Goal: Task Accomplishment & Management: Manage account settings

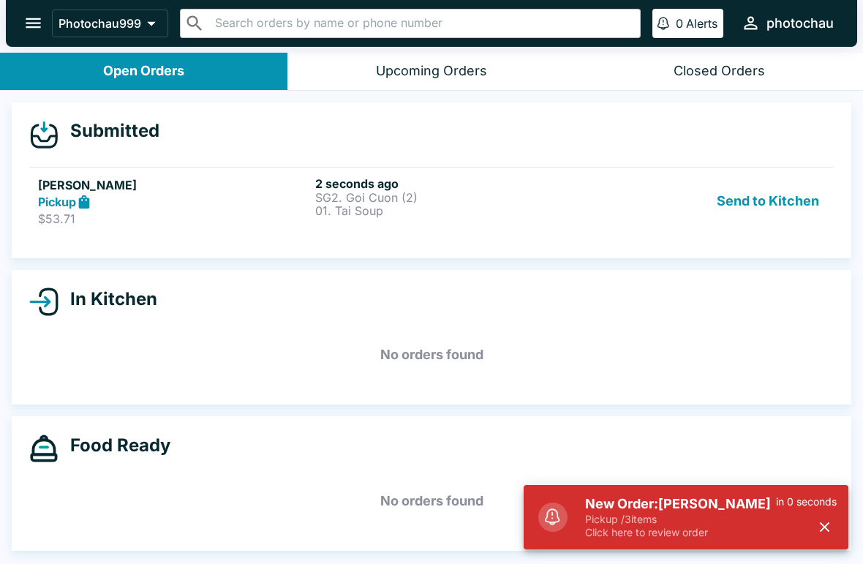
click at [734, 216] on button "Send to Kitchen" at bounding box center [768, 201] width 114 height 50
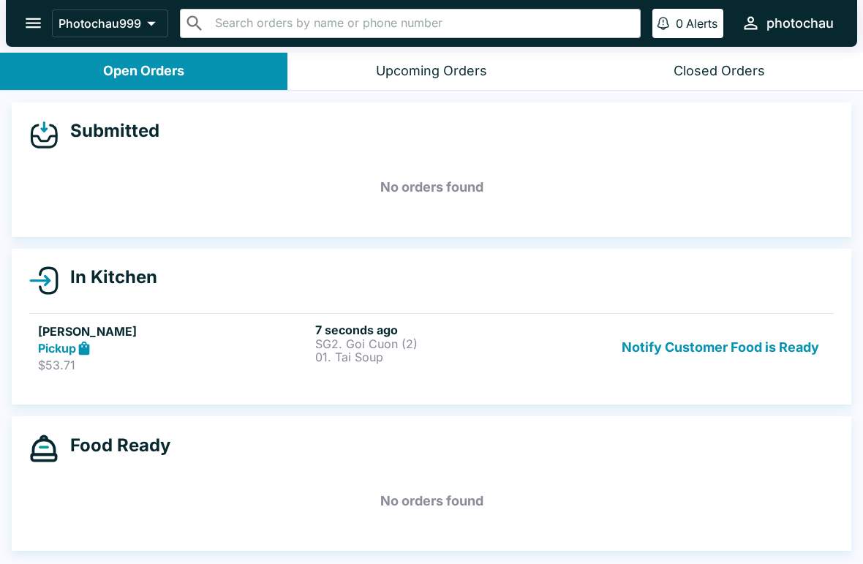
click at [350, 353] on p "01. Tai Soup" at bounding box center [450, 356] width 271 height 13
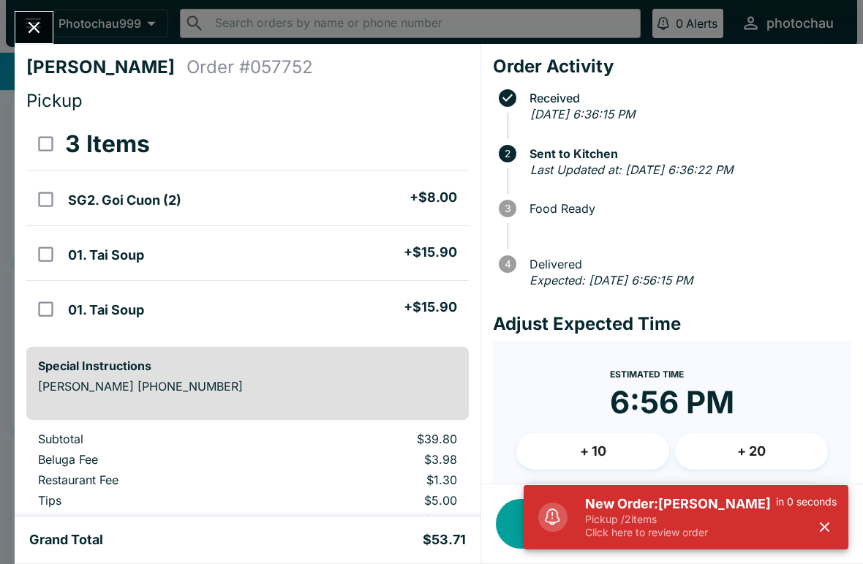
click at [40, 29] on icon "Close" at bounding box center [34, 28] width 20 height 20
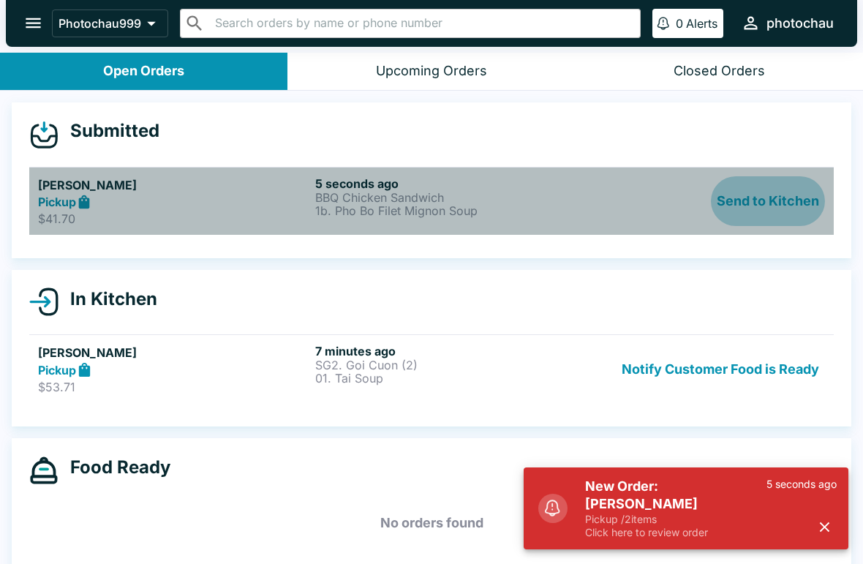
click at [775, 199] on button "Send to Kitchen" at bounding box center [768, 201] width 114 height 50
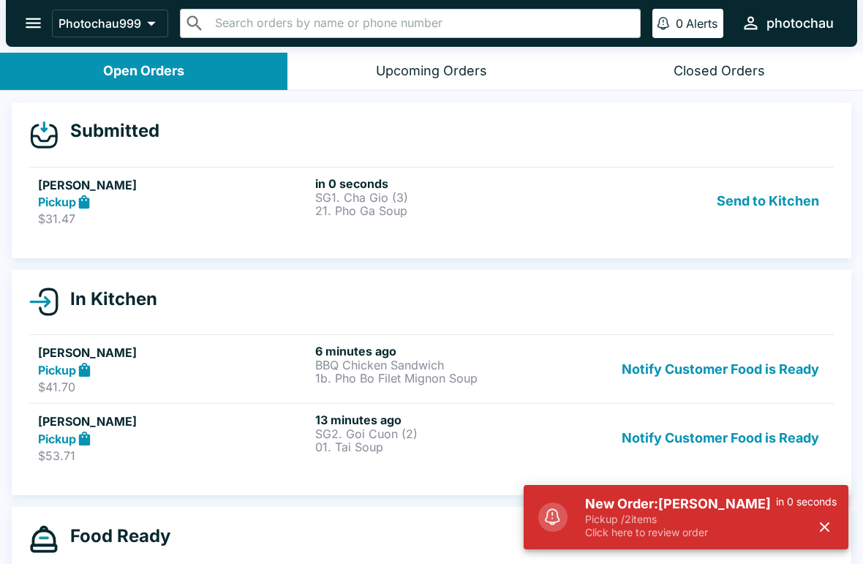
scroll to position [1, 0]
click at [785, 214] on button "Send to Kitchen" at bounding box center [768, 201] width 114 height 50
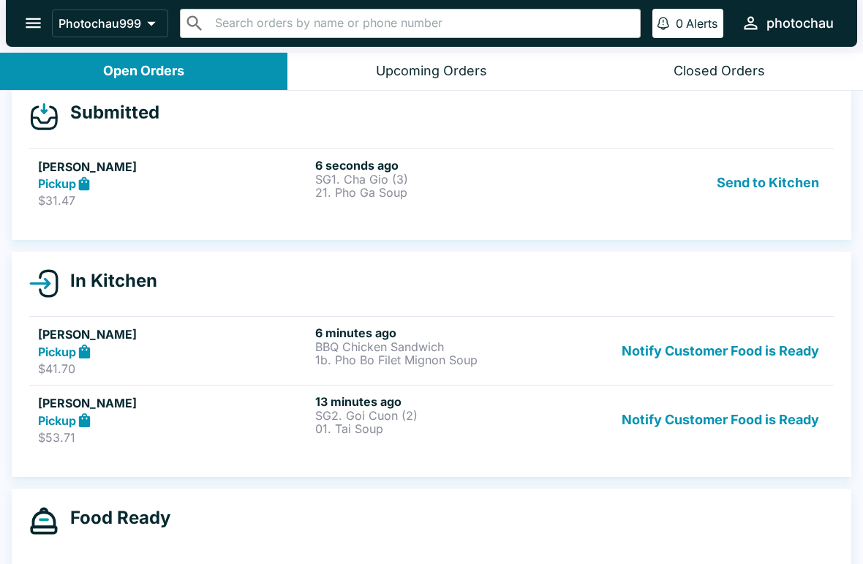
scroll to position [19, 0]
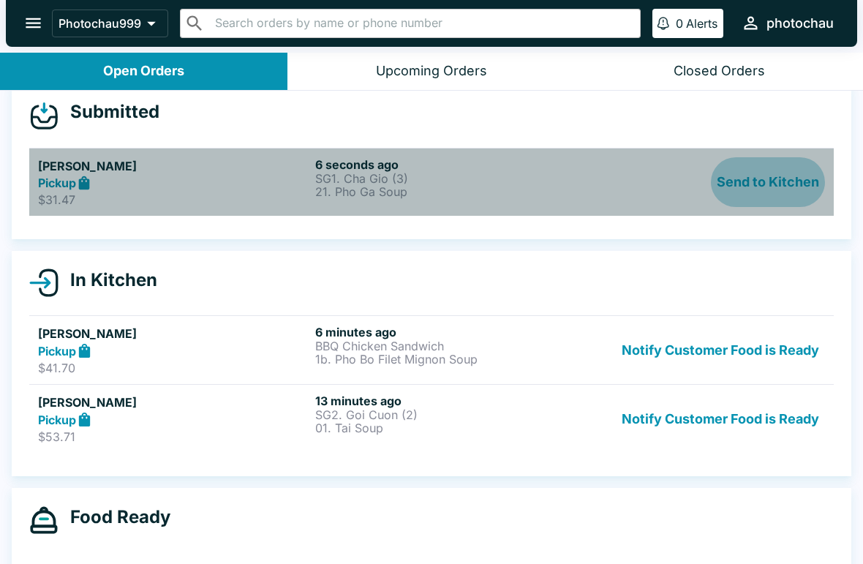
click at [748, 178] on button "Send to Kitchen" at bounding box center [768, 182] width 114 height 50
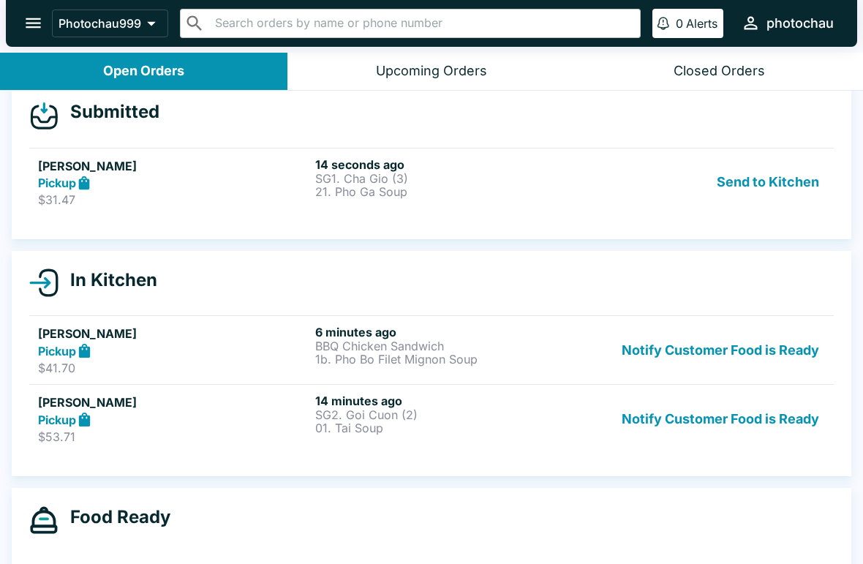
click at [742, 183] on button "Send to Kitchen" at bounding box center [768, 182] width 114 height 50
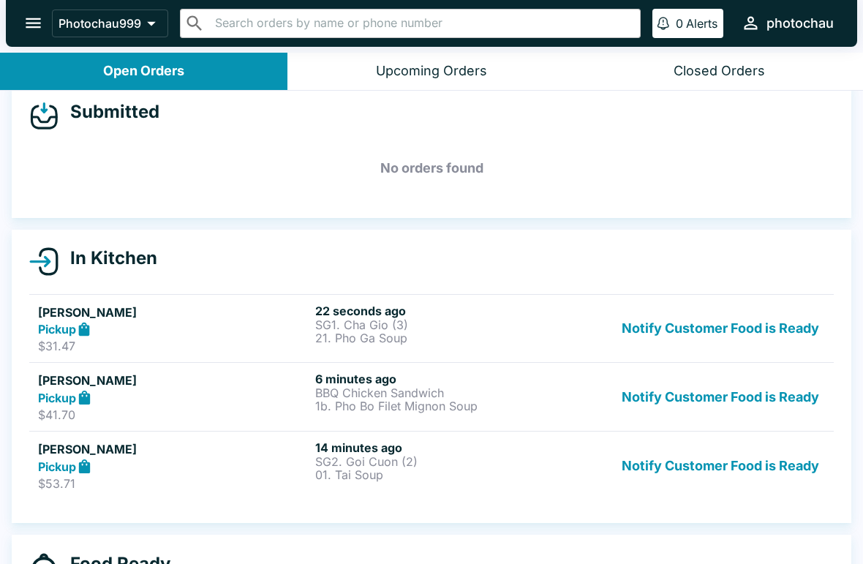
click at [306, 471] on div "Pickup" at bounding box center [173, 466] width 271 height 17
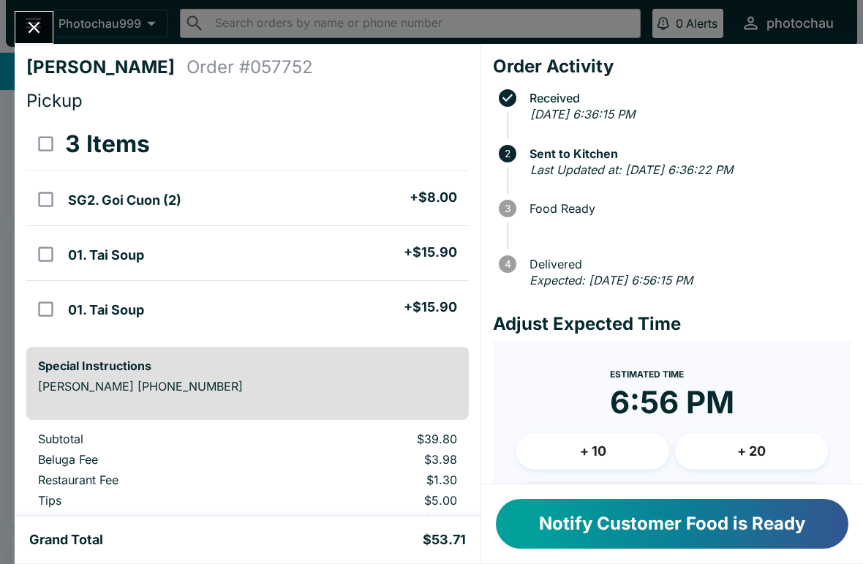
click at [37, 29] on icon "Close" at bounding box center [34, 28] width 20 height 20
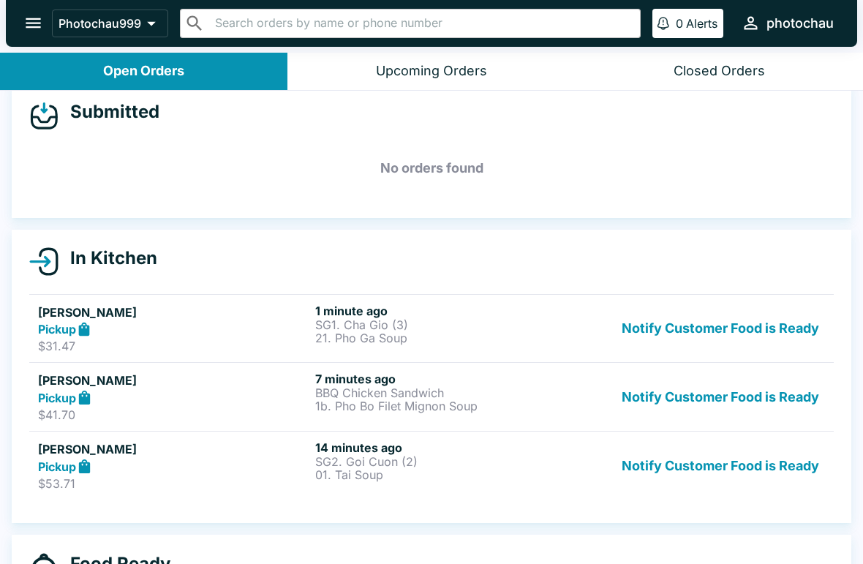
click at [707, 474] on button "Notify Customer Food is Ready" at bounding box center [720, 465] width 209 height 50
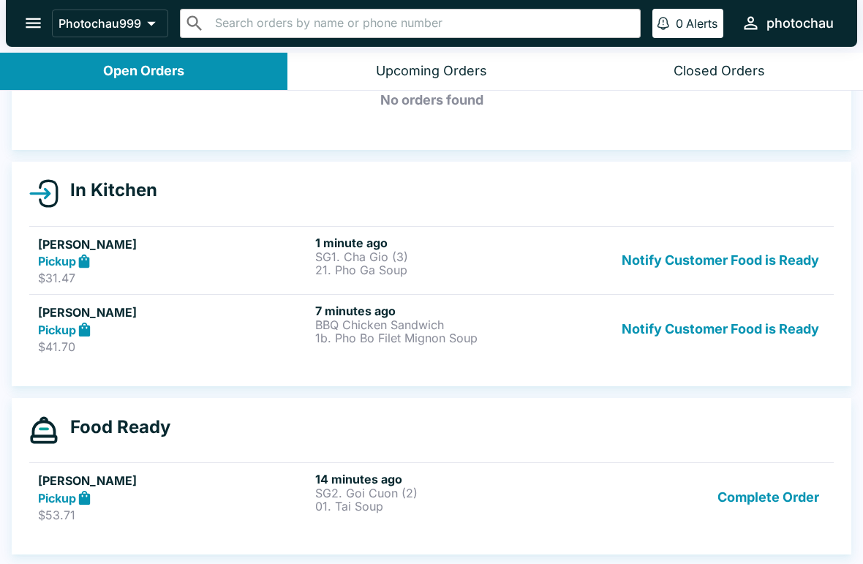
scroll to position [87, 0]
click at [795, 337] on button "Notify Customer Food is Ready" at bounding box center [720, 329] width 209 height 50
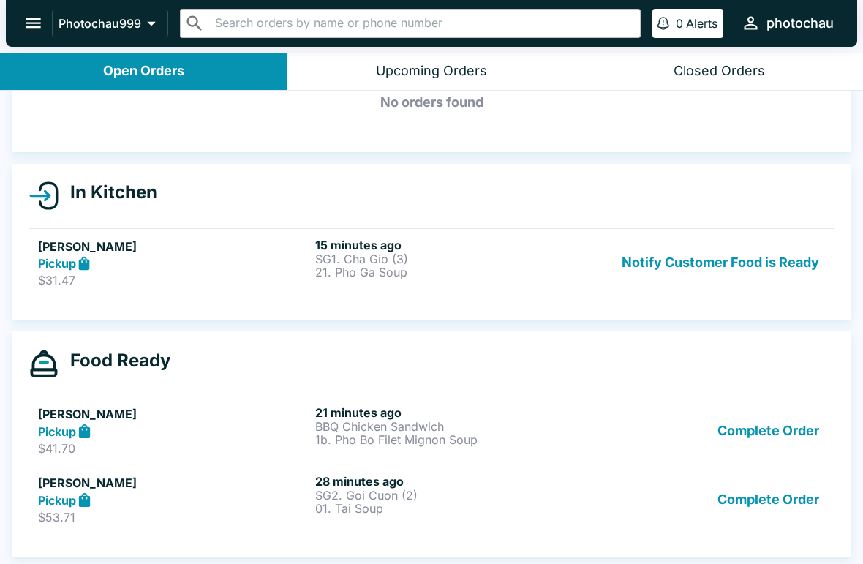
click at [758, 434] on button "Complete Order" at bounding box center [768, 430] width 113 height 50
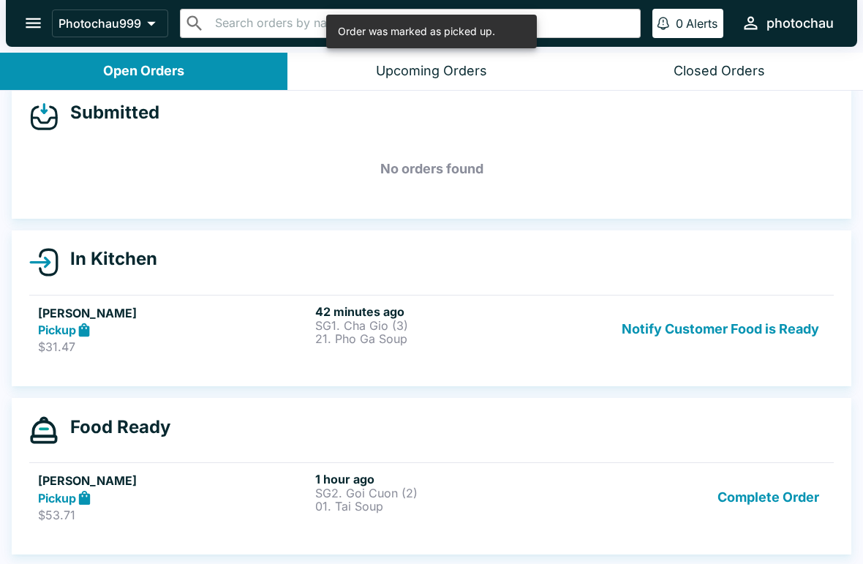
scroll to position [18, 0]
click at [761, 506] on button "Complete Order" at bounding box center [768, 497] width 113 height 50
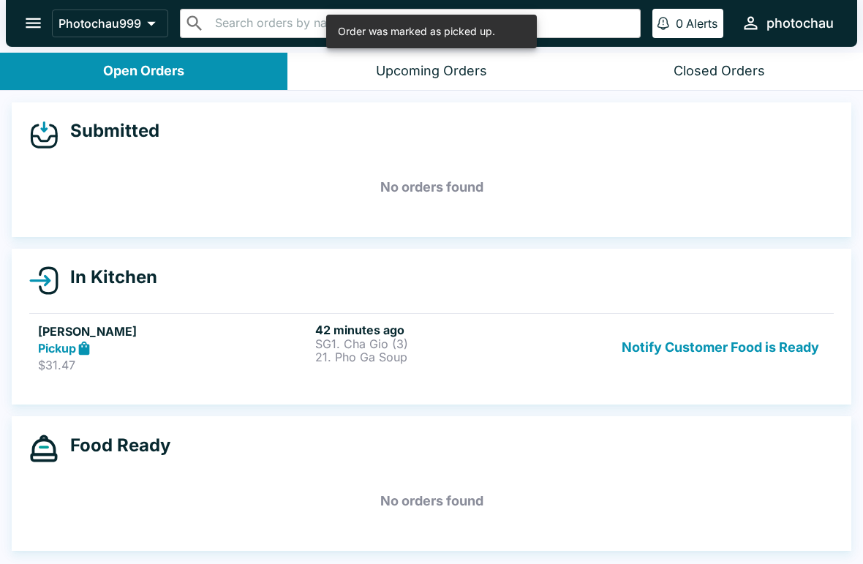
scroll to position [0, 0]
click at [731, 353] on button "Notify Customer Food is Ready" at bounding box center [720, 348] width 209 height 50
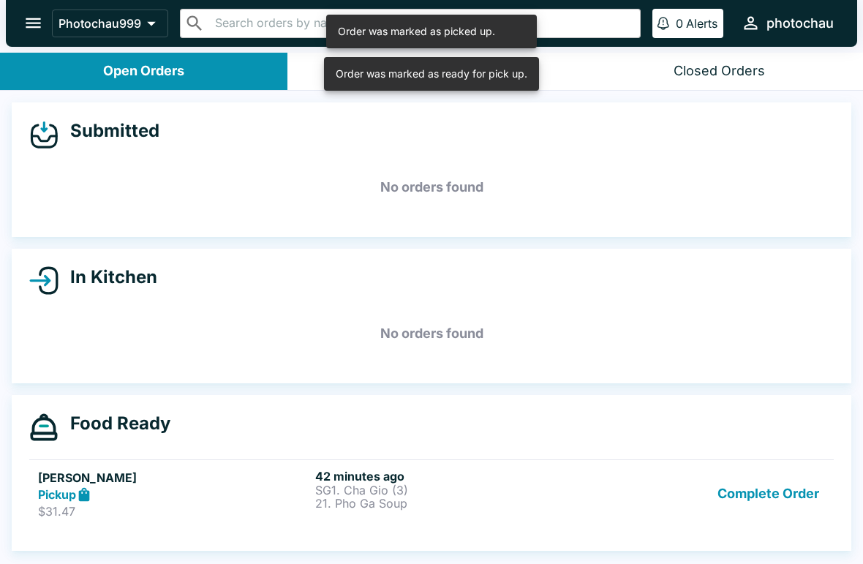
click at [374, 505] on p "21. Pho Ga Soup" at bounding box center [450, 503] width 271 height 13
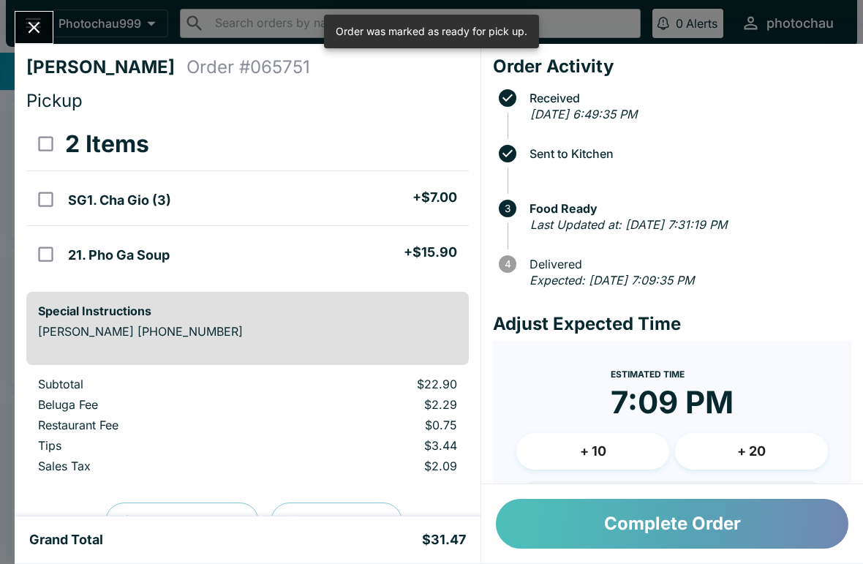
click at [630, 516] on button "Complete Order" at bounding box center [672, 524] width 353 height 50
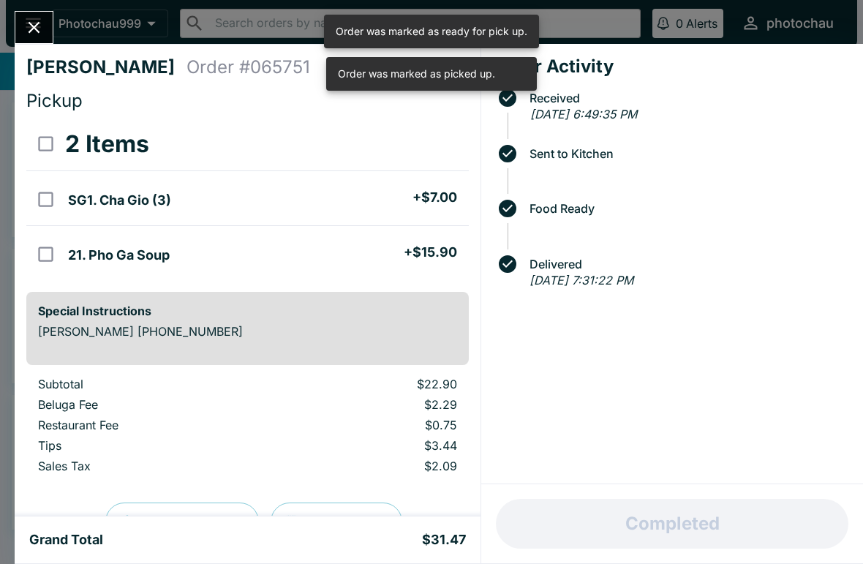
click at [28, 16] on button "Close" at bounding box center [33, 27] width 37 height 31
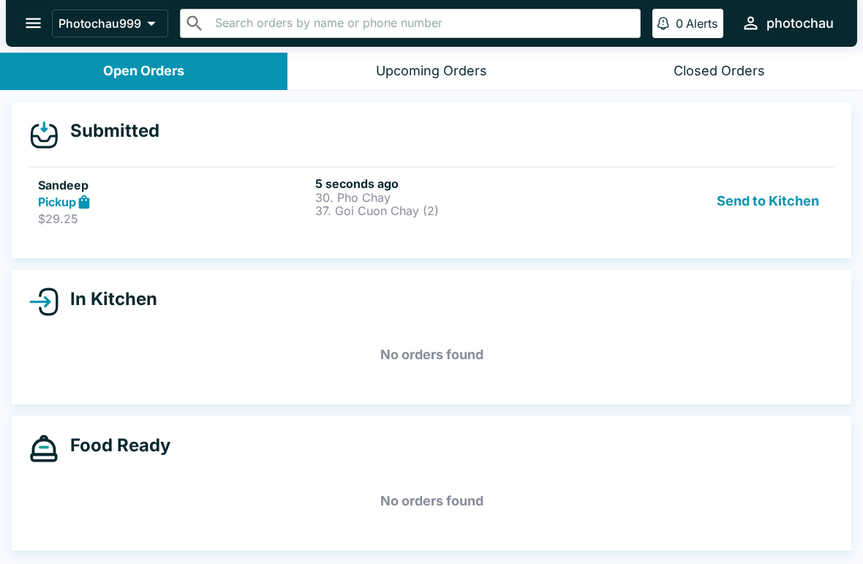
scroll to position [2, 0]
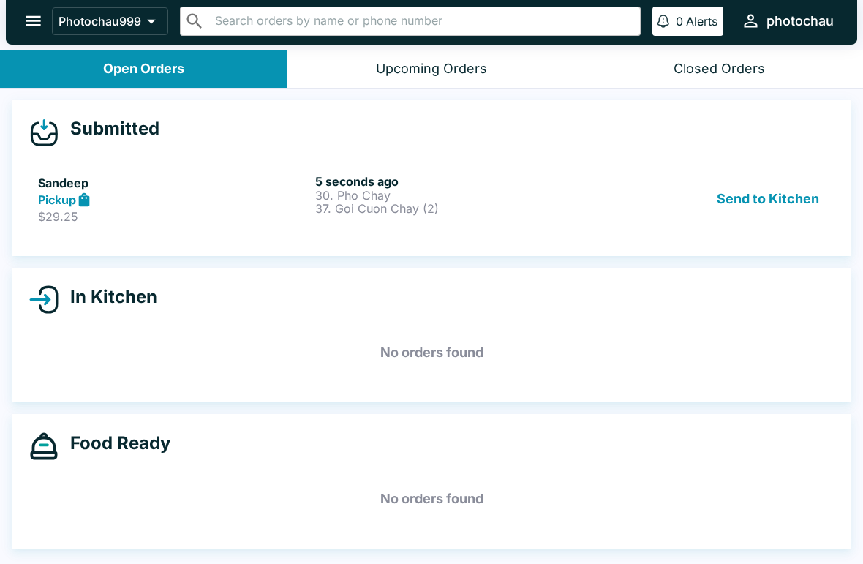
click at [772, 206] on button "Send to Kitchen" at bounding box center [768, 199] width 114 height 50
